Goal: Use online tool/utility

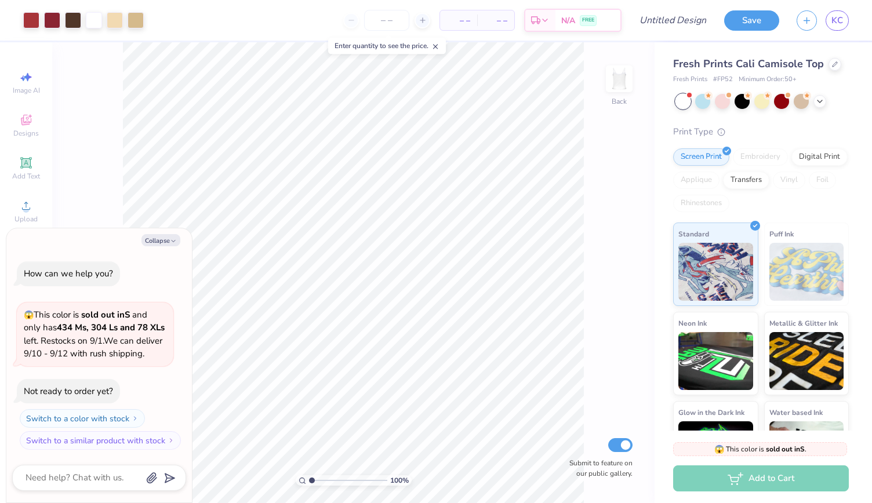
type input "1.04185342906319"
type textarea "x"
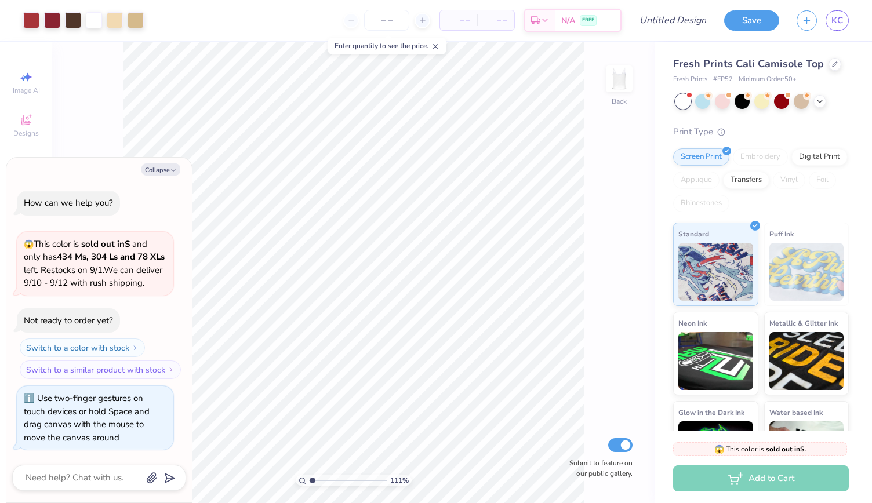
scroll to position [9, 0]
type input "1.18437581838766"
type textarea "x"
type input "1.18437581838766"
type textarea "x"
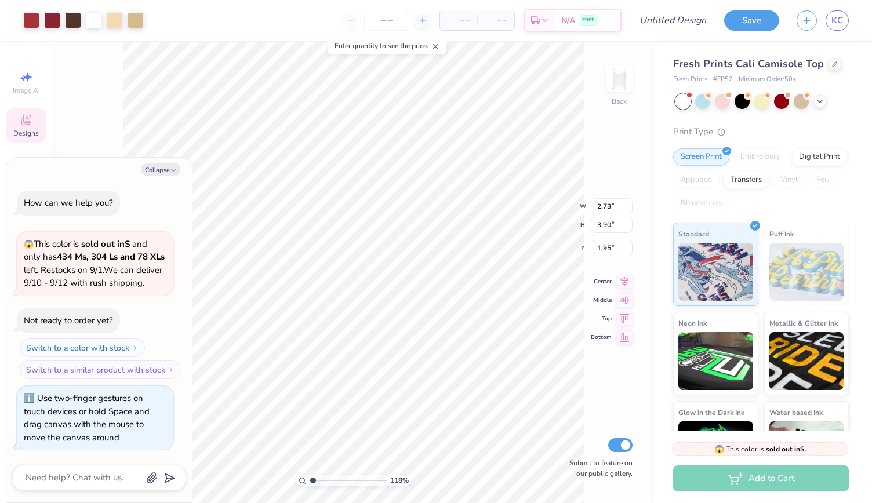
type input "1.18437581838766"
type textarea "x"
type input "1.18437581838766"
type textarea "x"
type input "1.18437581838766"
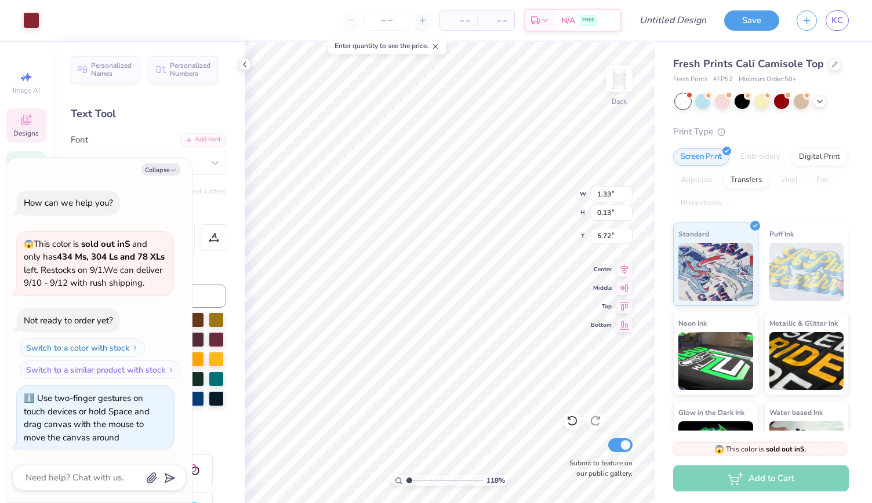
type textarea "x"
type input "1.06196152331773"
type textarea "x"
type input "1.06196152331773"
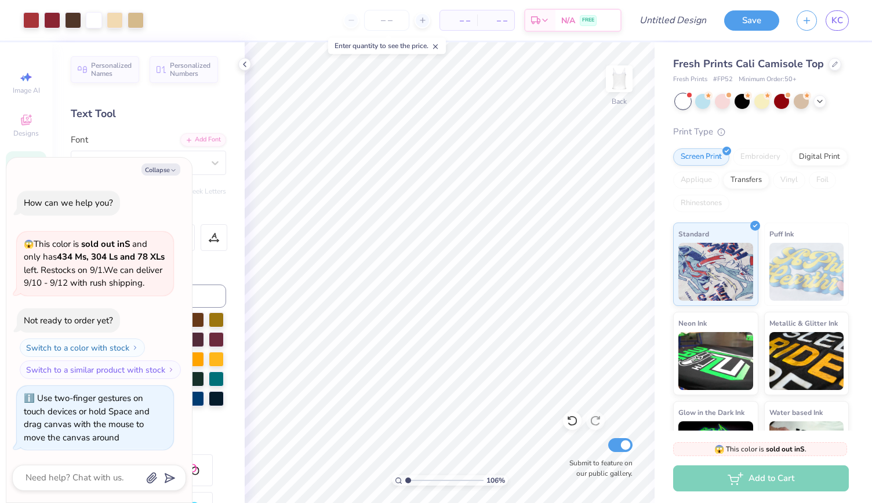
type textarea "x"
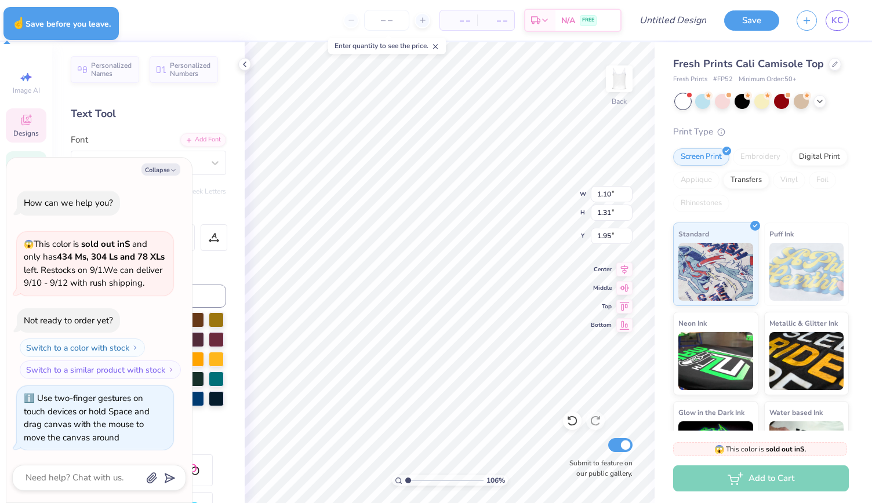
type input "1.06196152331773"
type textarea "x"
